Goal: Task Accomplishment & Management: Use online tool/utility

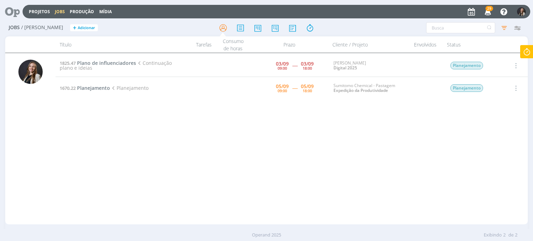
click at [522, 52] on icon at bounding box center [526, 52] width 12 height 14
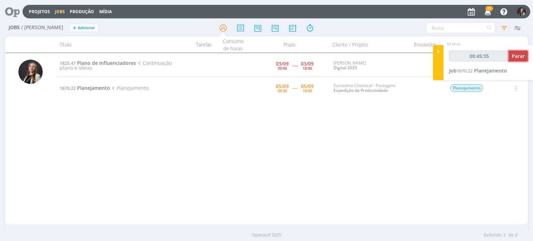
click at [511, 58] on button "Parar" at bounding box center [517, 56] width 19 height 11
type input "00:46:00"
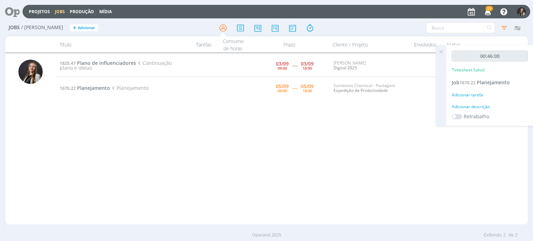
click at [440, 52] on icon at bounding box center [441, 52] width 12 height 14
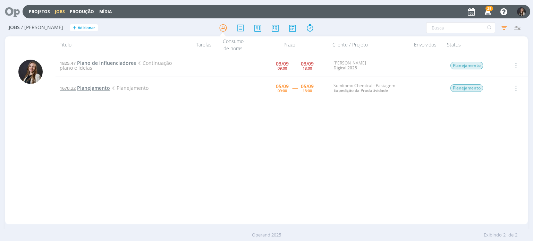
click at [87, 87] on span "Planejamento" at bounding box center [93, 88] width 33 height 7
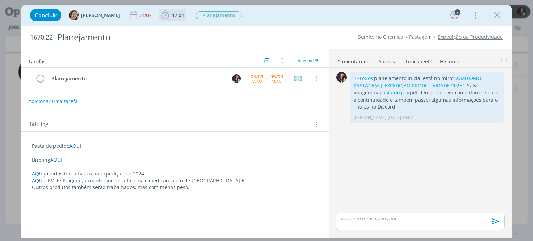
click at [162, 14] on icon "dialog" at bounding box center [165, 15] width 7 height 9
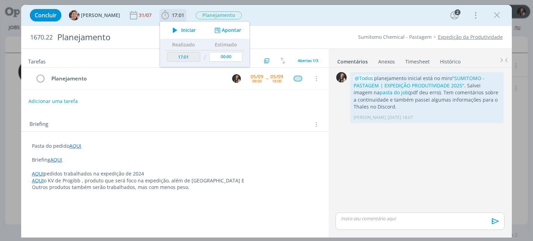
click at [181, 29] on span "Iniciar" at bounding box center [188, 30] width 15 height 5
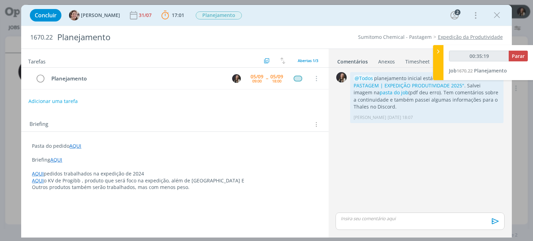
click at [58, 156] on link "AQUI" at bounding box center [56, 159] width 12 height 7
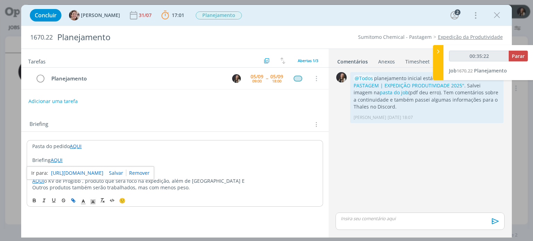
click at [72, 170] on link "[URL][DOMAIN_NAME]" at bounding box center [77, 173] width 52 height 9
type input "01:04:07"
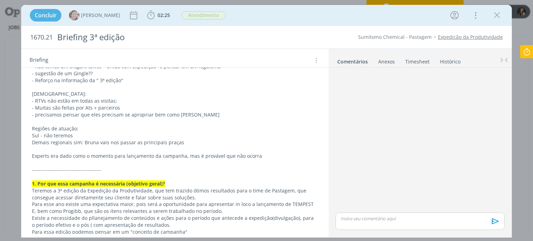
scroll to position [381, 0]
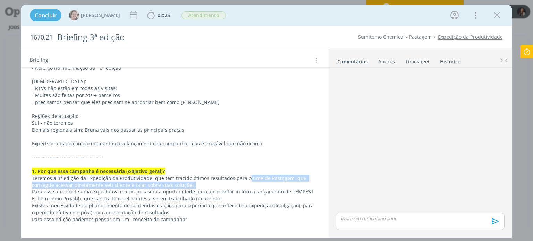
drag, startPoint x: 246, startPoint y: 177, endPoint x: 218, endPoint y: 185, distance: 28.2
click at [218, 185] on p "Teremos a 3ª edição da Expedição da Produtividade, que tem trazido ótimos resul…" at bounding box center [174, 182] width 285 height 14
copy p "time de Pastagem, que consegue acessar diretamente seu cliente e falar sobre su…"
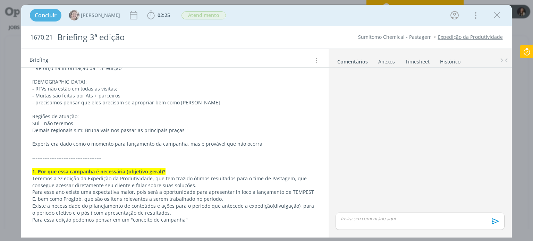
click at [525, 50] on icon at bounding box center [526, 52] width 12 height 14
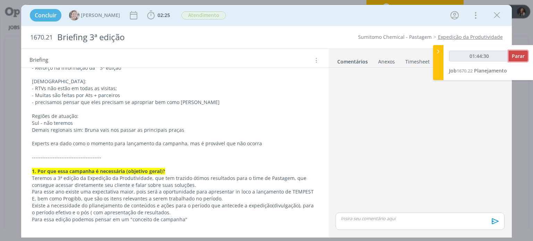
drag, startPoint x: 520, startPoint y: 56, endPoint x: 513, endPoint y: 60, distance: 8.9
click at [520, 56] on span "Parar" at bounding box center [517, 56] width 13 height 7
type input "01:44:34"
